Goal: Information Seeking & Learning: Learn about a topic

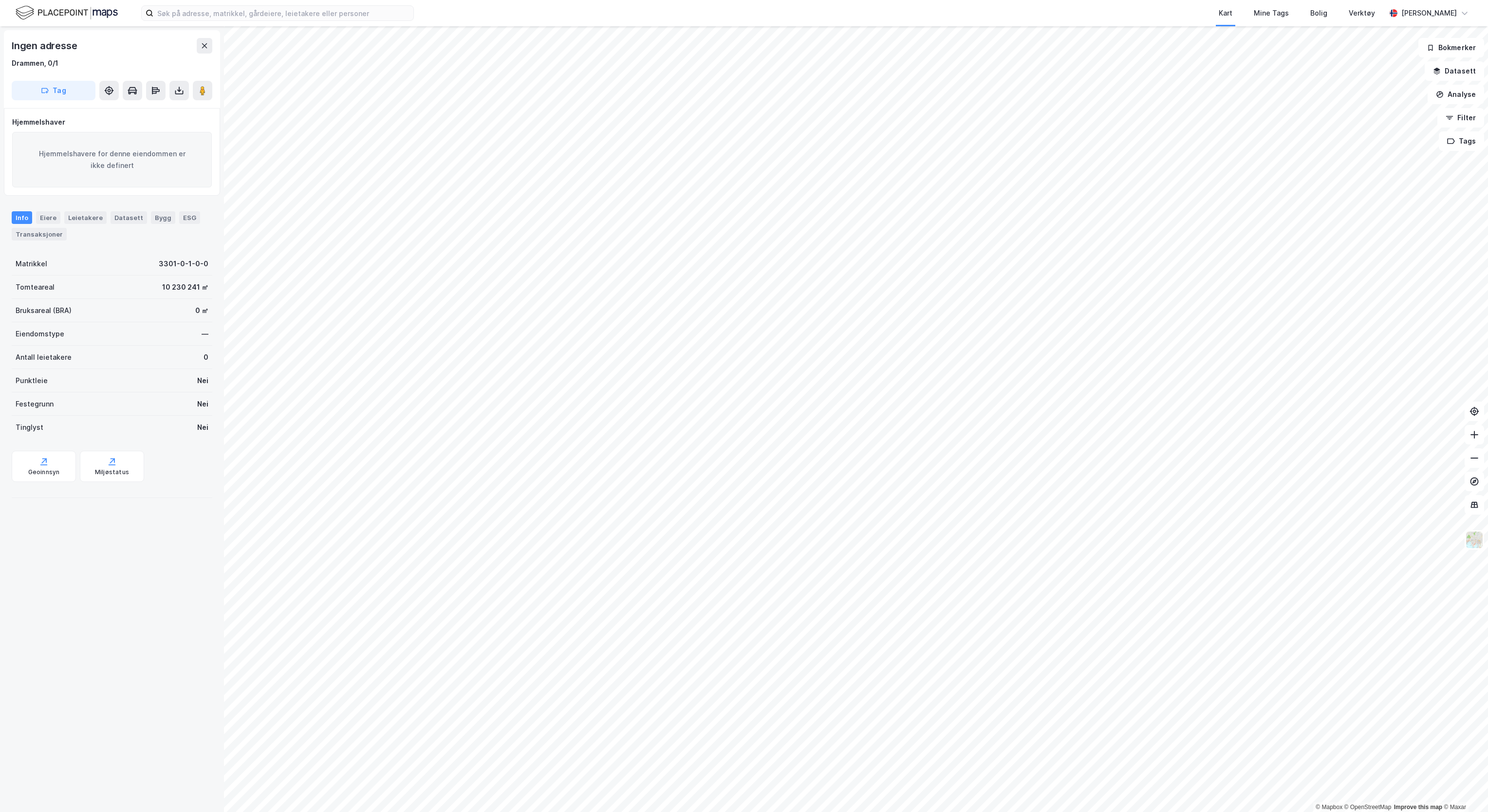
drag, startPoint x: 184, startPoint y: 627, endPoint x: 189, endPoint y: 619, distance: 9.4
click at [189, 619] on div "Ingen adresse Drammen, 0/1 Tag Hjemmelshaver Hjemmelshavere for denne eiendomme…" at bounding box center [112, 419] width 224 height 785
click at [77, 13] on img at bounding box center [66, 13] width 102 height 17
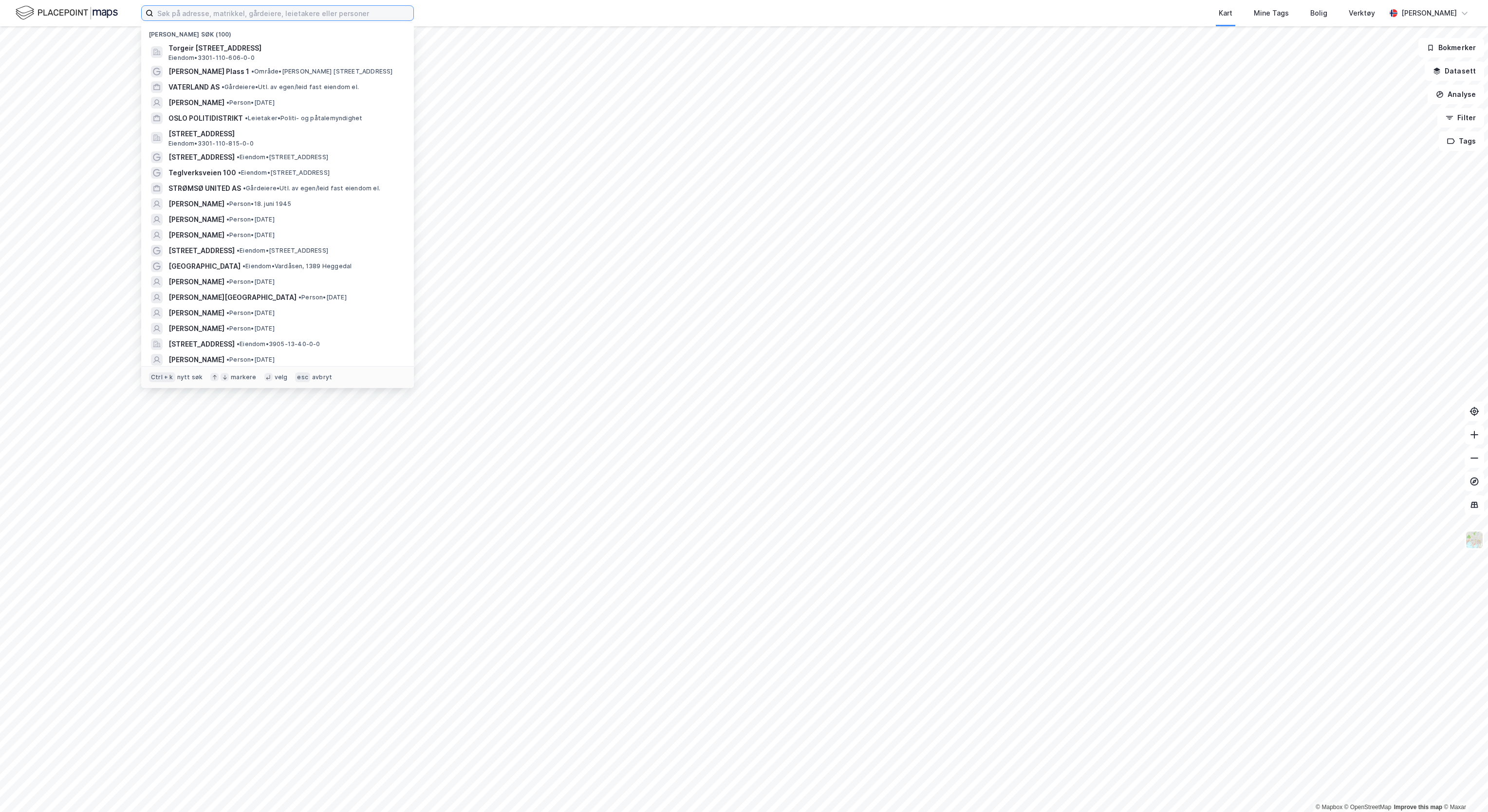
click at [237, 11] on input at bounding box center [284, 13] width 260 height 14
click at [224, 49] on span "Torgeir [STREET_ADDRESS]" at bounding box center [285, 48] width 234 height 12
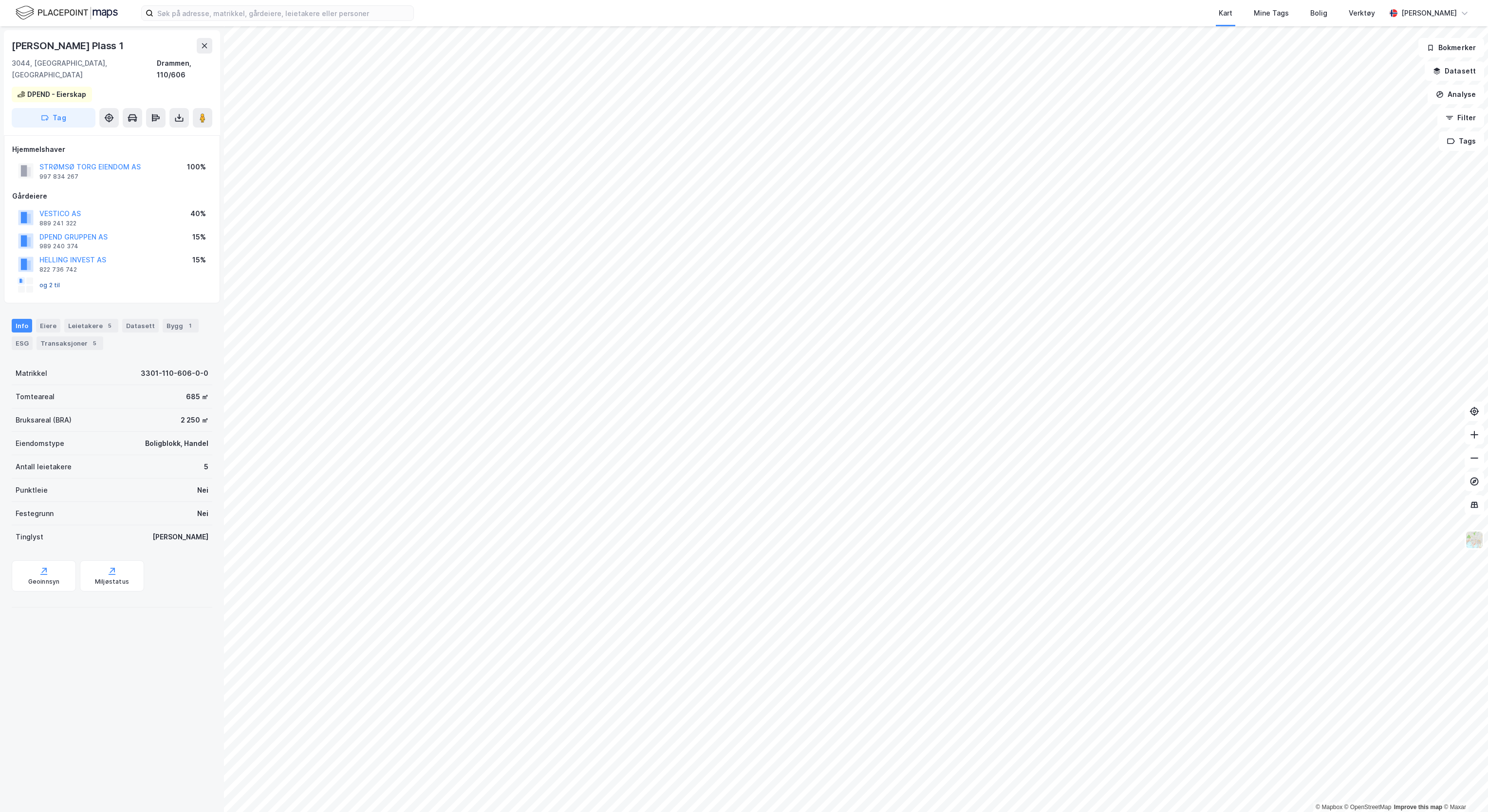
click at [0, 0] on button "og 2 til" at bounding box center [0, 0] width 0 height 0
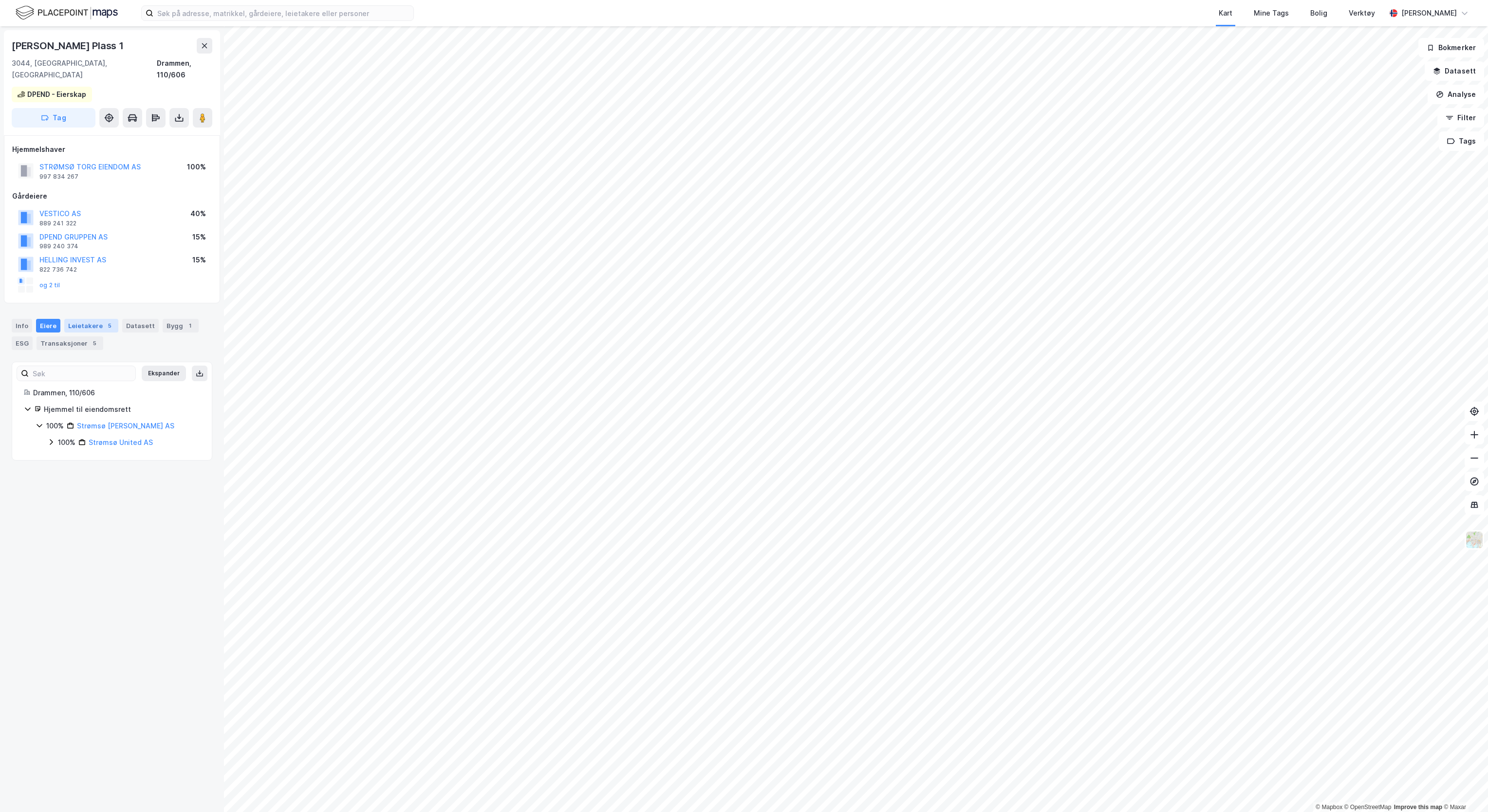
click at [94, 321] on div "Leietakere 5" at bounding box center [91, 326] width 54 height 14
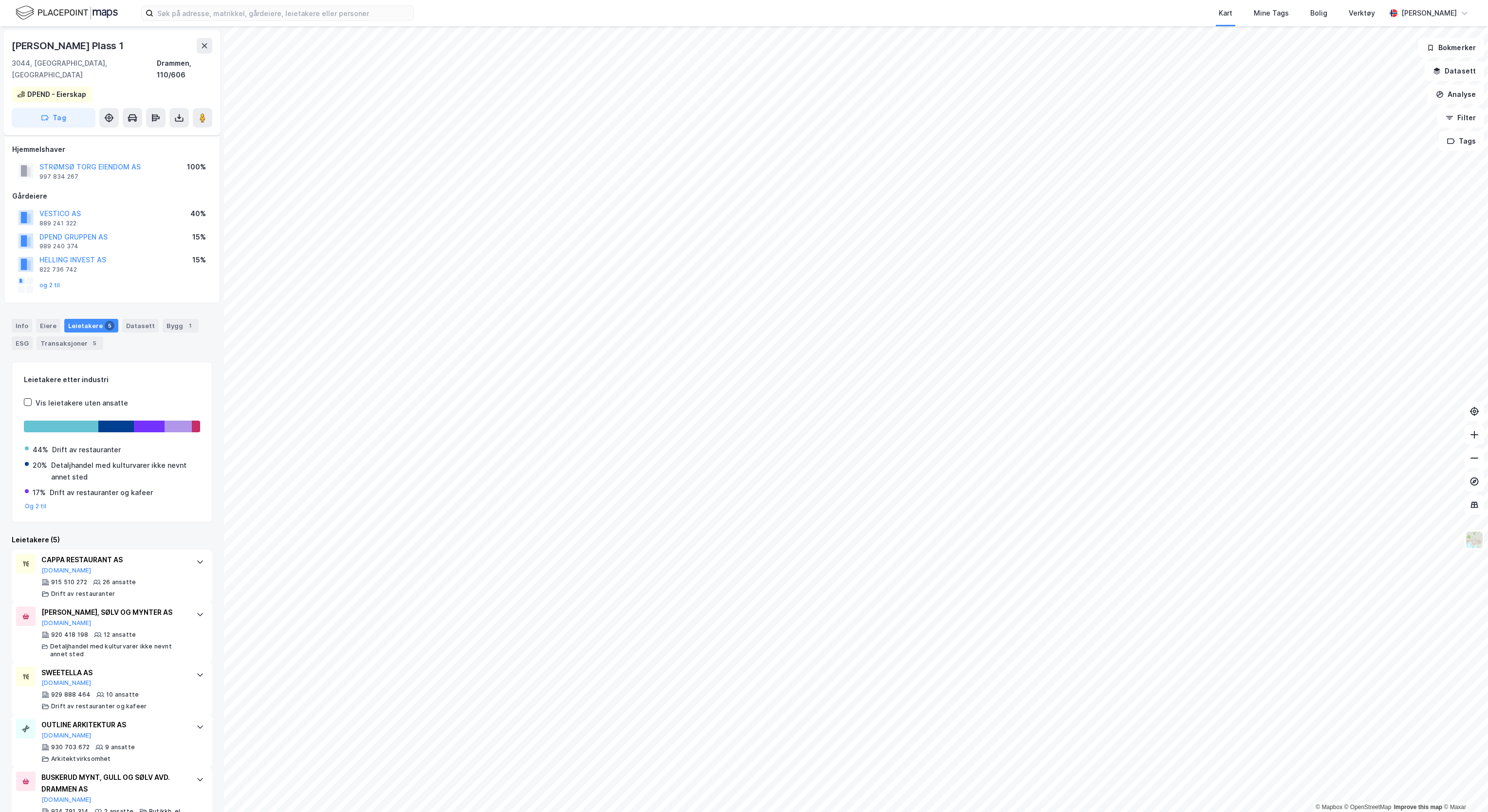
scroll to position [23, 0]
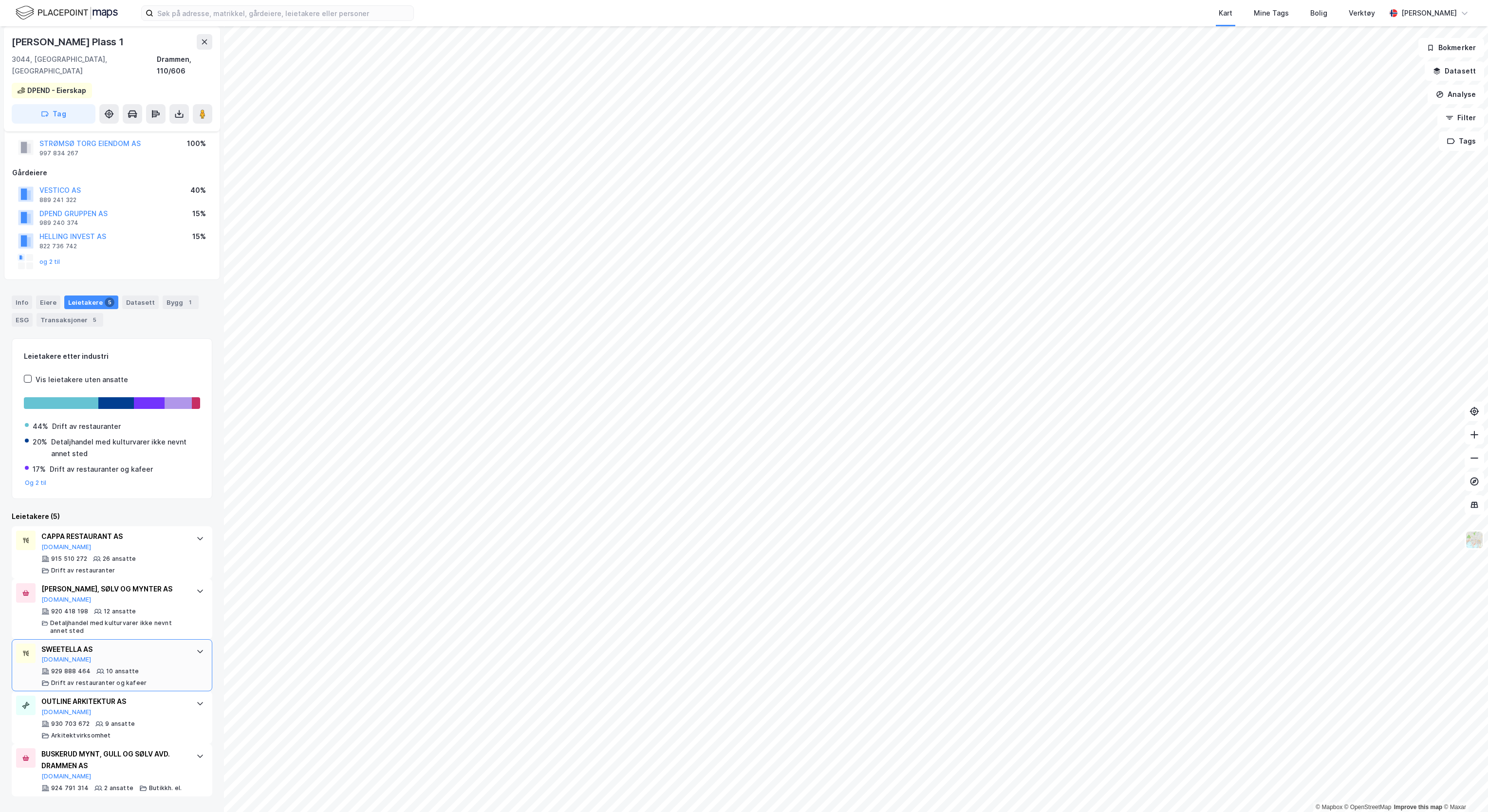
click at [151, 643] on div "SWEETELLA AS" at bounding box center [114, 649] width 145 height 12
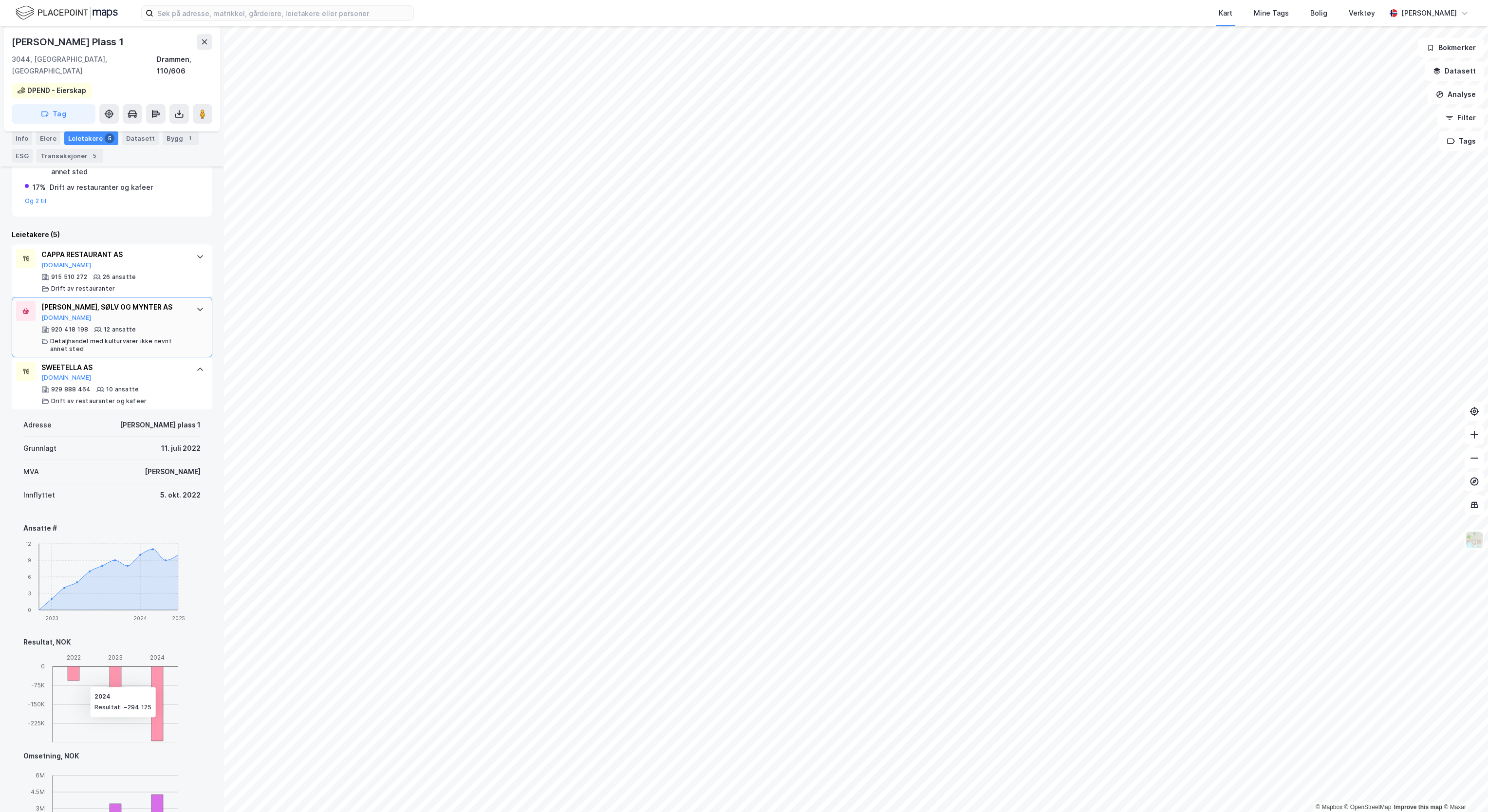
scroll to position [218, 0]
